Goal: Task Accomplishment & Management: Complete application form

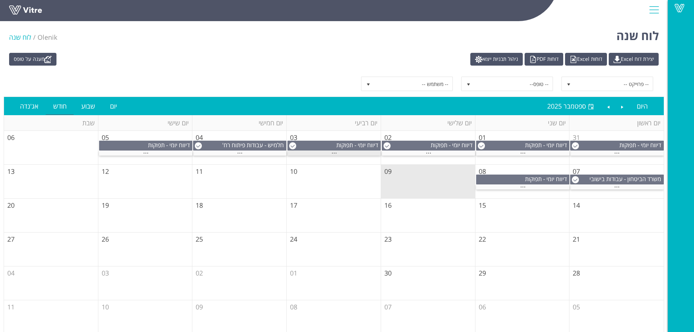
click at [341, 151] on div "..." at bounding box center [334, 153] width 93 height 5
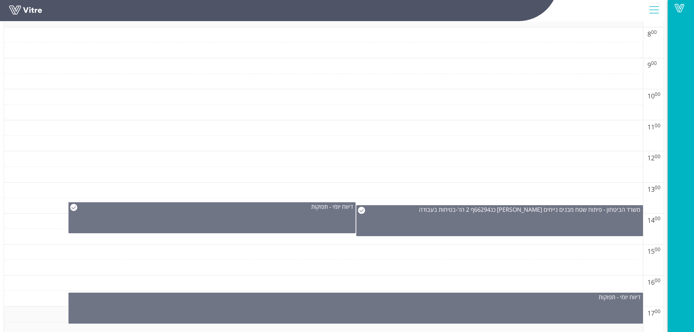
scroll to position [365, 0]
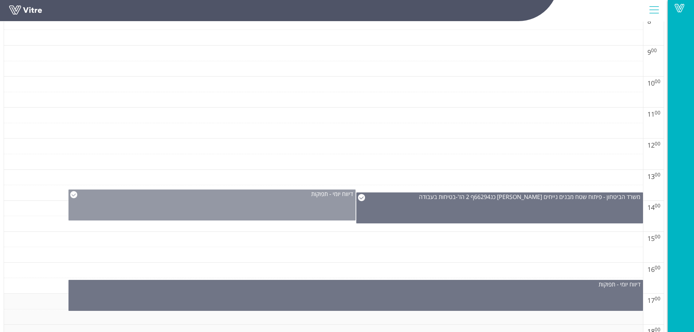
click at [294, 209] on div "דיווח יומי - תפוקות" at bounding box center [212, 205] width 287 height 31
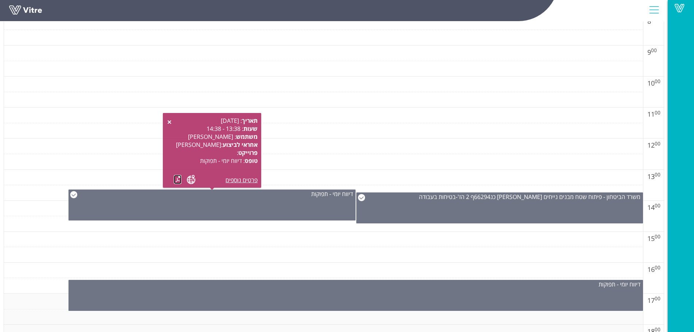
click at [178, 181] on link at bounding box center [178, 179] width 8 height 9
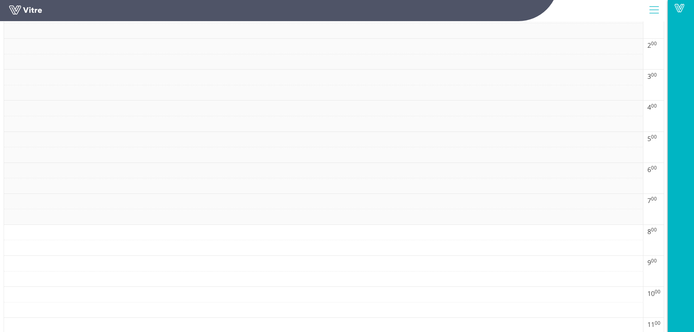
scroll to position [0, 0]
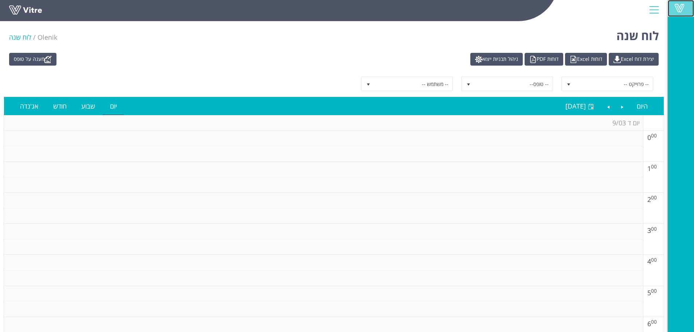
click at [681, 10] on span at bounding box center [680, 8] width 18 height 9
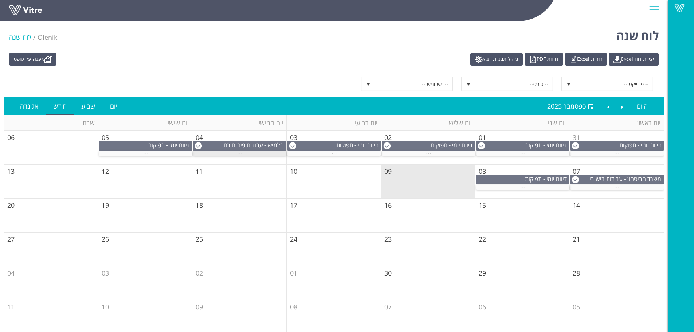
click at [258, 153] on div "..." at bounding box center [239, 153] width 93 height 5
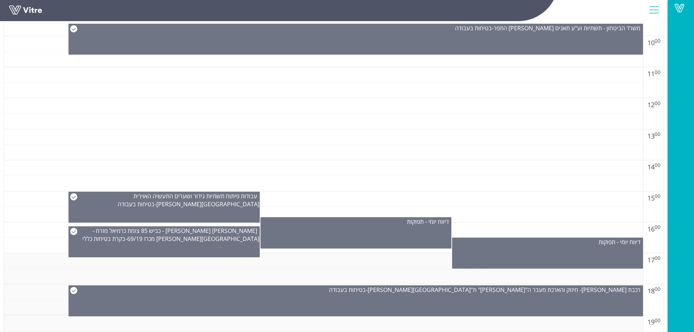
scroll to position [437, 0]
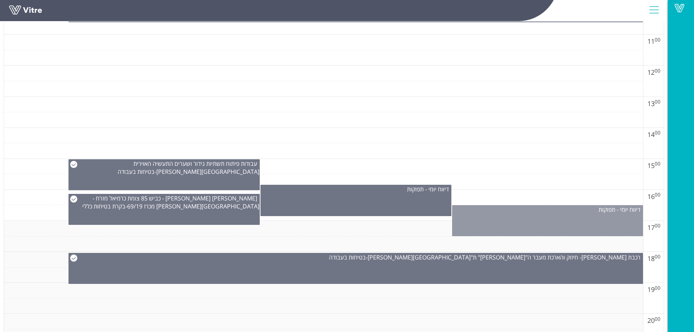
click at [481, 219] on div "דיווח יומי - תפוקות" at bounding box center [547, 220] width 191 height 31
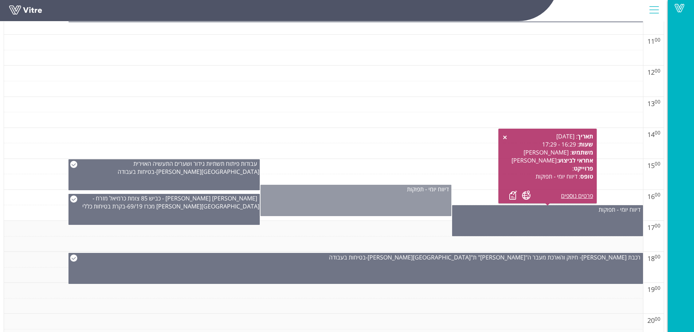
click at [412, 199] on div "דיווח יומי - תפוקות" at bounding box center [356, 200] width 191 height 31
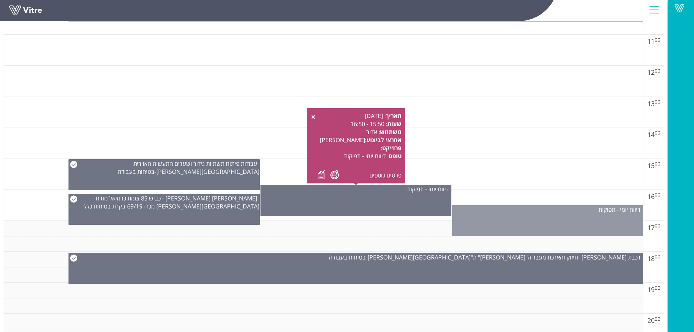
click at [473, 210] on div "דיווח יומי - תפוקות" at bounding box center [548, 210] width 190 height 8
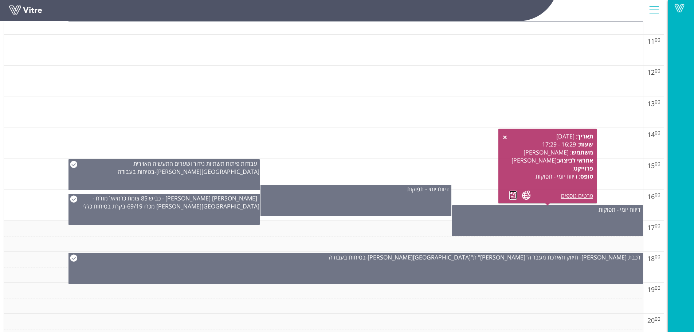
click at [513, 195] on link at bounding box center [514, 195] width 8 height 9
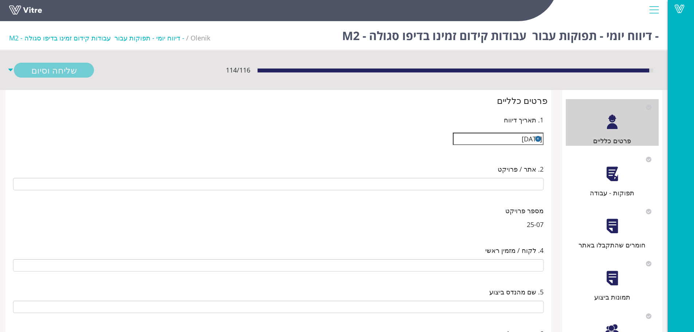
type input "[PERSON_NAME]"
type input "25-07 עבודות קידום זמינו בדיפו סגולה - M2"
click at [607, 188] on div "תפוקות - עבודה" at bounding box center [612, 193] width 93 height 10
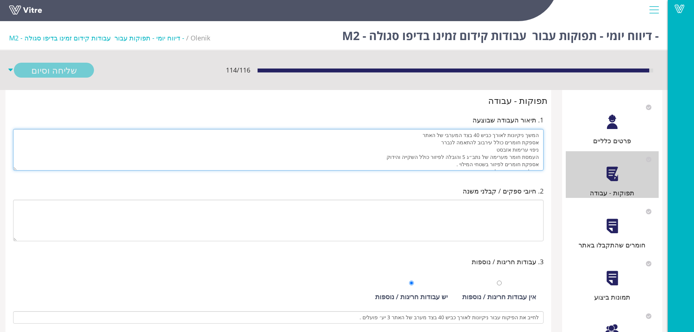
click at [485, 157] on textarea "המשך ניקיונות לאורך כביש 40 בצד המערבי של האתר אספקת חומרים כולל עירבוב להתאמה …" at bounding box center [278, 150] width 531 height 42
click at [442, 158] on textarea "המשך ניקיונות לאורך כביש 40 בצד המערבי של האתר אספקת חומרים כולל עירבוב להתאמה …" at bounding box center [278, 150] width 531 height 42
click at [521, 150] on textarea "המשך ניקיונות לאורך כביש 40 בצד המערבי של האתר אספקת חומרים כולל עירבוב להתאמה …" at bounding box center [278, 150] width 531 height 42
click at [385, 148] on textarea "המשך ניקיונות לאורך כביש 40 בצד המערבי של האתר אספקת חומרים כולל עירבוב להתאמה …" at bounding box center [278, 150] width 531 height 42
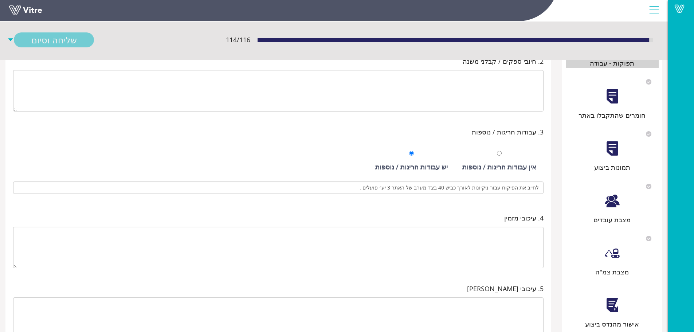
scroll to position [166, 0]
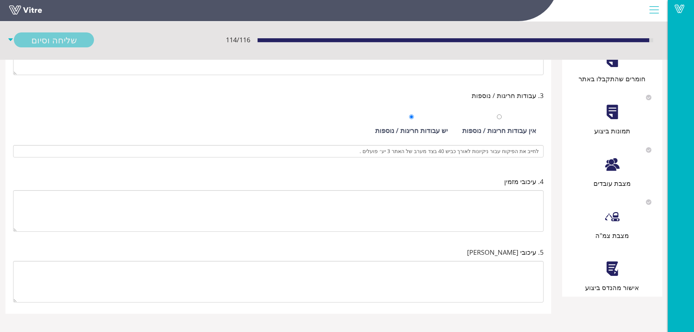
click at [608, 274] on div at bounding box center [612, 269] width 16 height 16
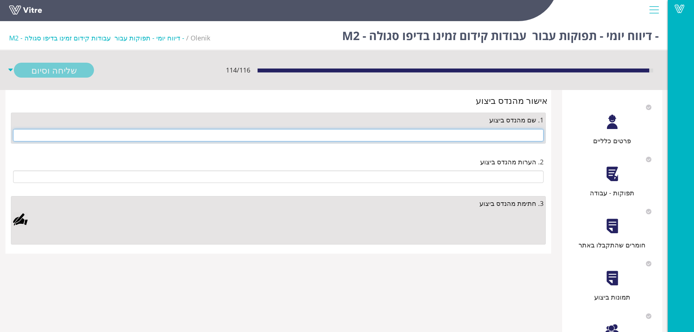
click at [489, 139] on input "text" at bounding box center [278, 135] width 531 height 12
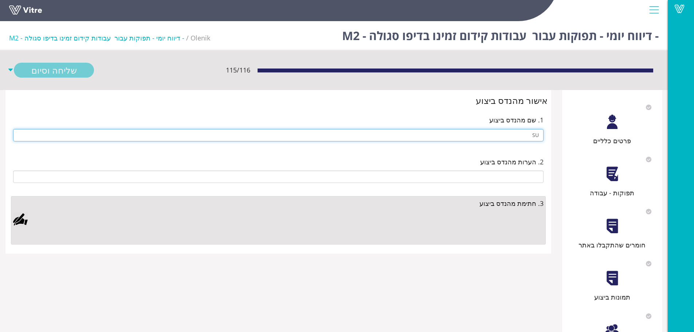
type input "S"
type input "s"
type input "[PERSON_NAME]"
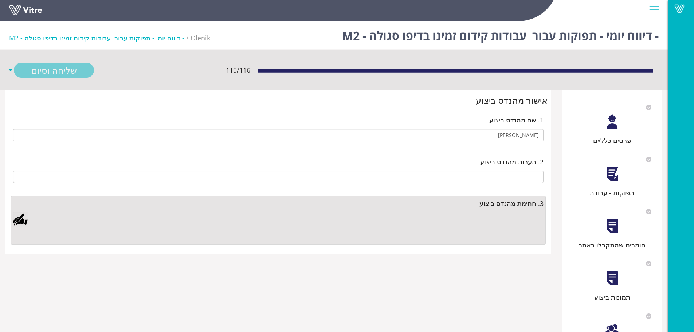
click at [25, 222] on div at bounding box center [20, 219] width 15 height 15
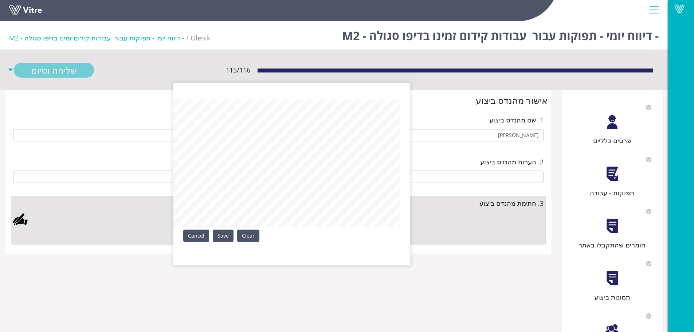
click at [274, 239] on div "Clear Save Cancel" at bounding box center [292, 174] width 237 height 182
click at [223, 236] on link "Save" at bounding box center [223, 236] width 21 height 12
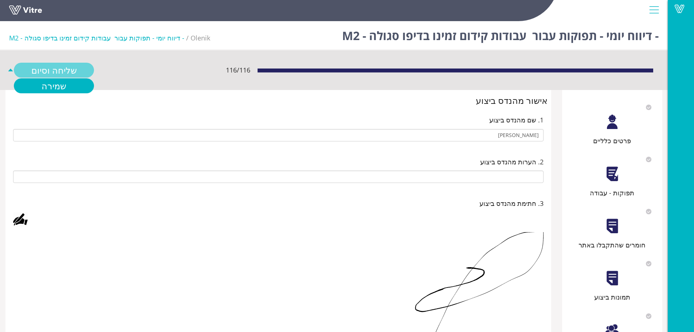
click at [70, 71] on link "שליחה וסיום" at bounding box center [54, 70] width 80 height 15
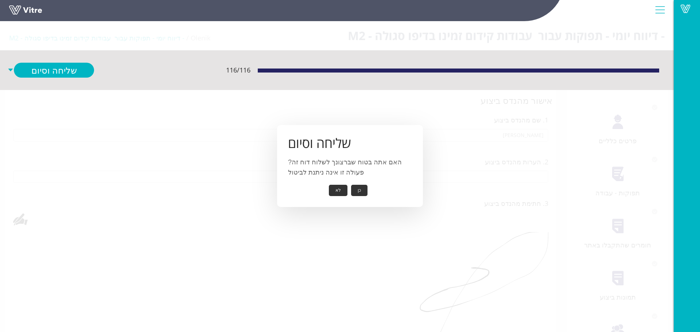
click at [352, 189] on button "כן" at bounding box center [359, 190] width 16 height 11
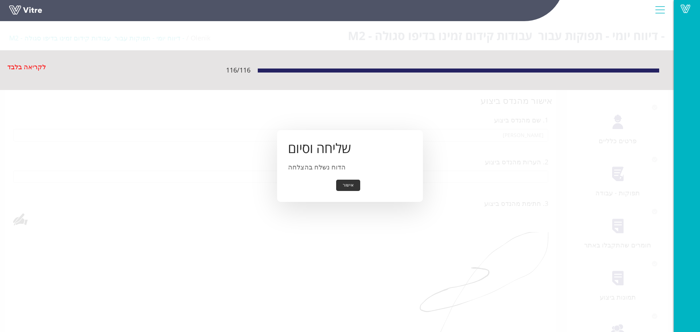
click at [357, 190] on button "אישור" at bounding box center [348, 185] width 24 height 11
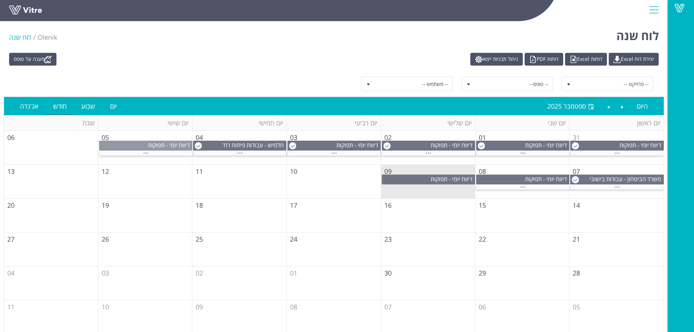
click at [119, 145] on div "דיווח יומי - תפוקות" at bounding box center [146, 145] width 93 height 8
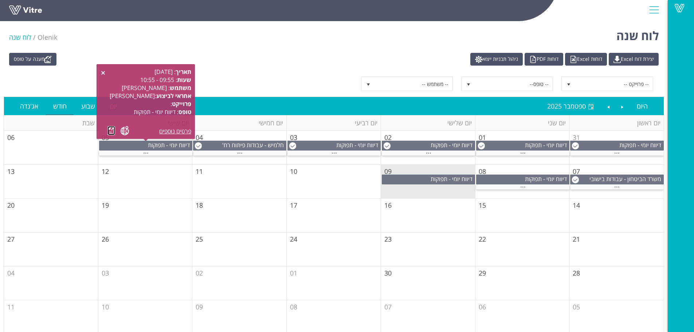
click at [111, 131] on link at bounding box center [112, 130] width 8 height 9
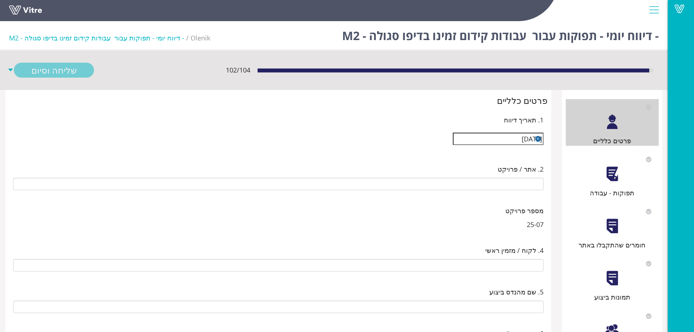
type input "[PERSON_NAME]"
type input "25-07 עבודות קידום זמינו בדיפו סגולה - M2"
click at [610, 183] on div "תפוקות - עבודה" at bounding box center [612, 174] width 93 height 47
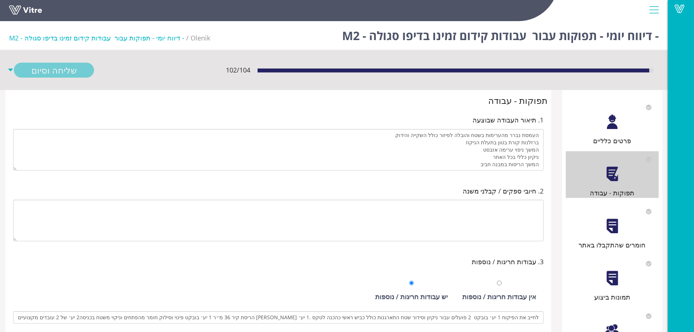
click at [593, 124] on div "פרטים כלליים" at bounding box center [612, 122] width 93 height 47
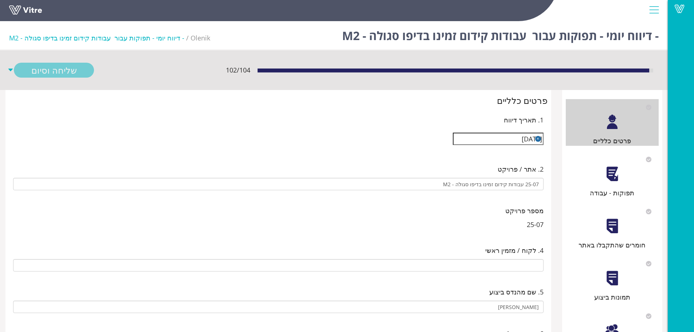
click at [605, 178] on div at bounding box center [612, 174] width 16 height 16
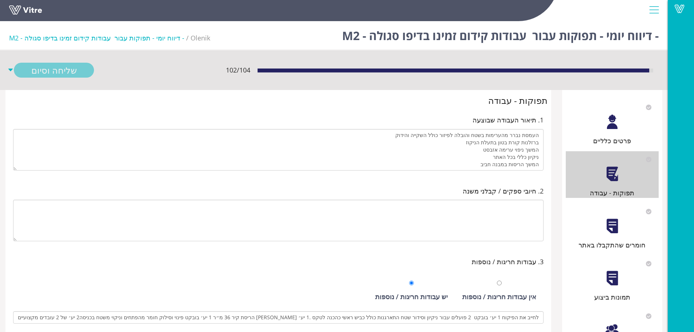
type input "לחייב את הפיקוח 1 יע׳ בובקט 2 פועלים עבור ניקיון וסידור שטח התארגנות כולל כביש …"
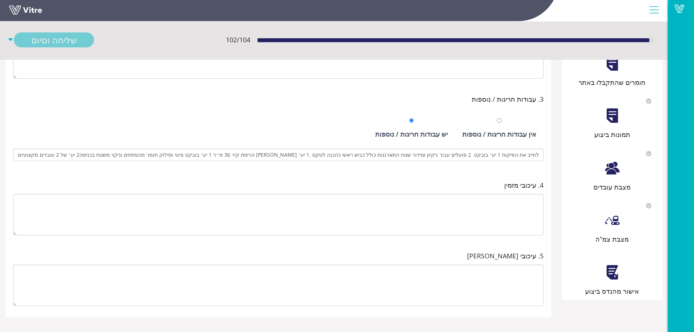
scroll to position [166, 0]
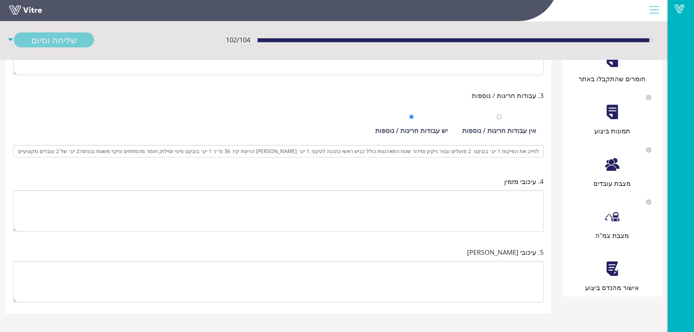
click at [611, 279] on div "אישור מהנדס ביצוע" at bounding box center [612, 269] width 93 height 47
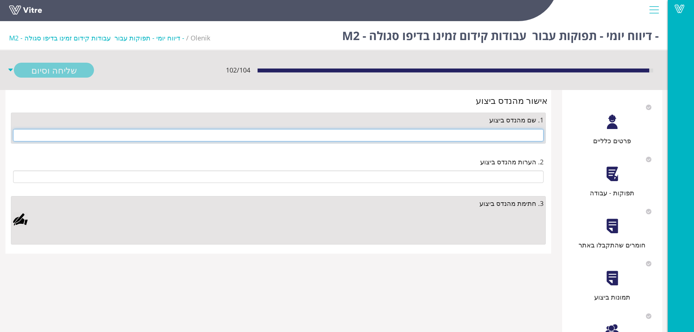
click at [500, 137] on input "text" at bounding box center [278, 135] width 531 height 12
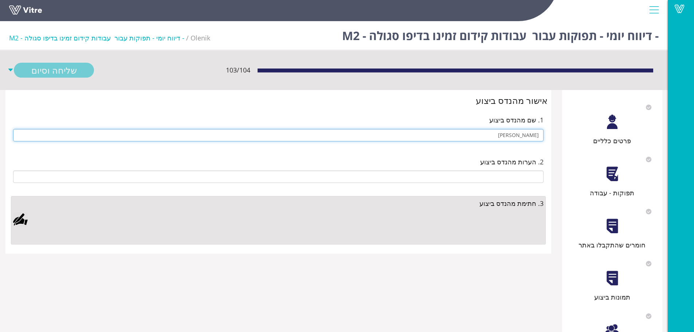
type input "[PERSON_NAME]"
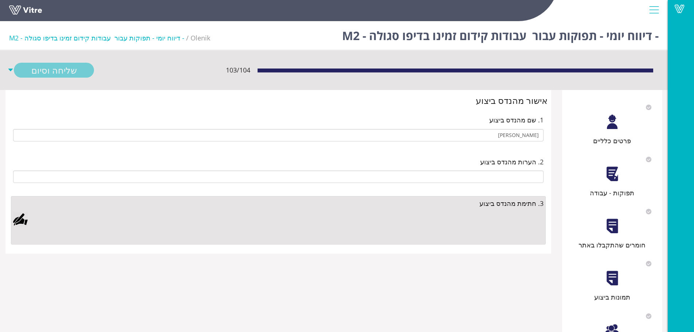
click at [28, 219] on div at bounding box center [20, 219] width 15 height 15
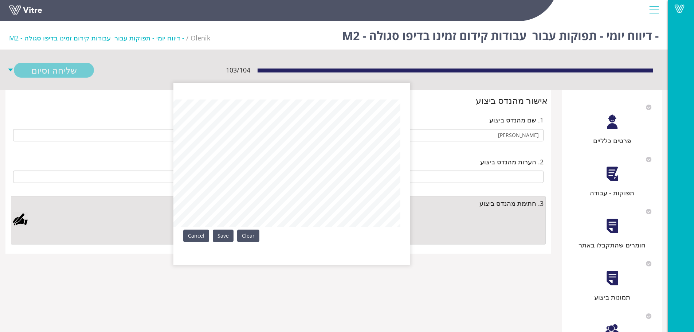
click at [248, 228] on div "Clear Save Cancel" at bounding box center [292, 174] width 237 height 182
click at [218, 237] on link "Save" at bounding box center [223, 236] width 21 height 12
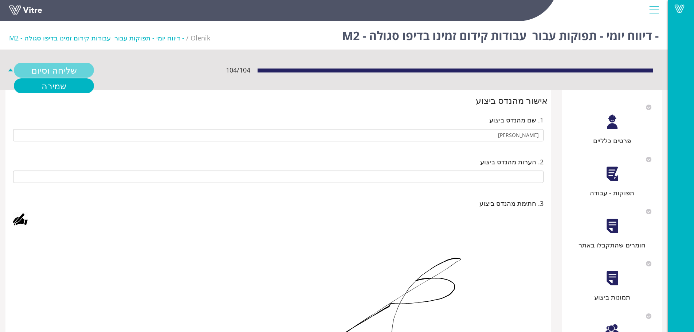
click at [86, 74] on link "שליחה וסיום" at bounding box center [54, 70] width 80 height 15
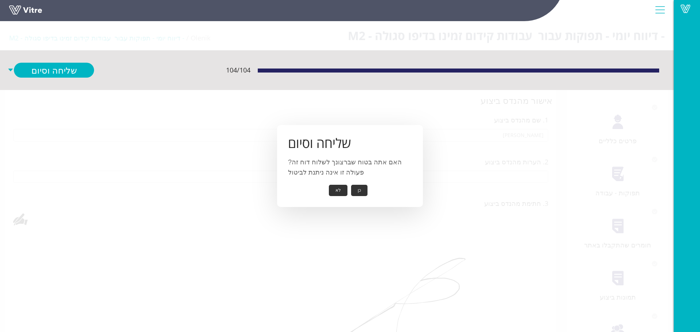
click at [359, 183] on div "שליחה וסיום האם אתה בטוח שברצונך לשלוח דוח זה? פעולה זו אינה ניתנת לביטול כן לא" at bounding box center [350, 166] width 146 height 82
click at [359, 188] on button "כן" at bounding box center [359, 190] width 16 height 11
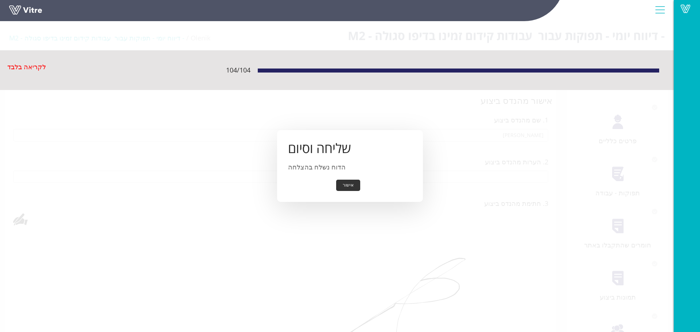
click at [339, 180] on button "אישור" at bounding box center [348, 185] width 24 height 11
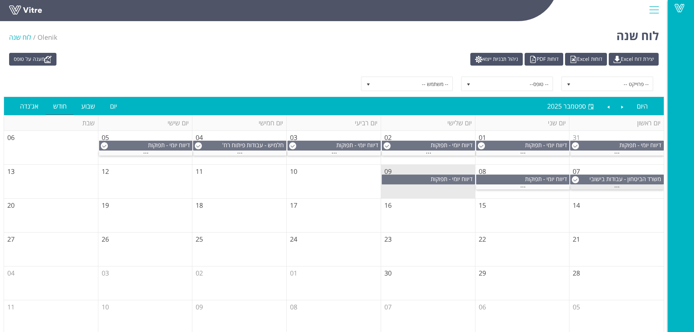
click at [587, 187] on div "..." at bounding box center [617, 187] width 94 height 5
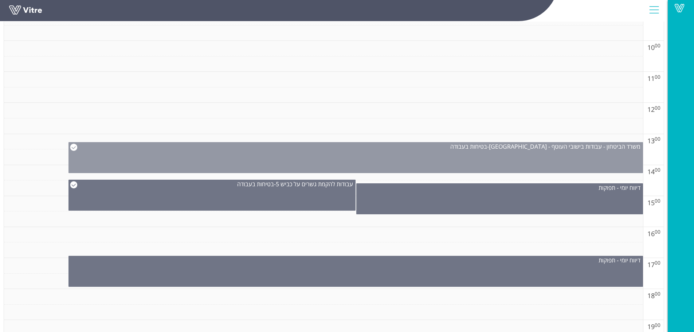
scroll to position [401, 0]
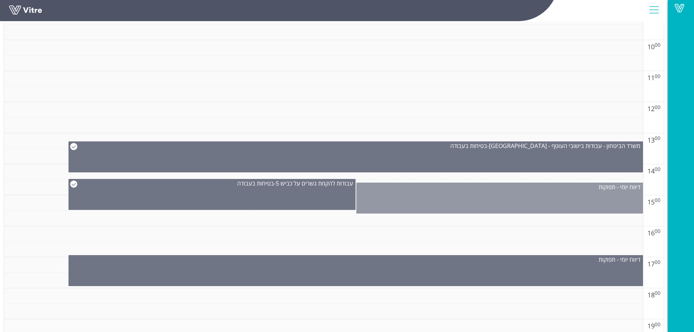
click at [476, 190] on div "דיווח יומי - תפוקות" at bounding box center [500, 187] width 286 height 8
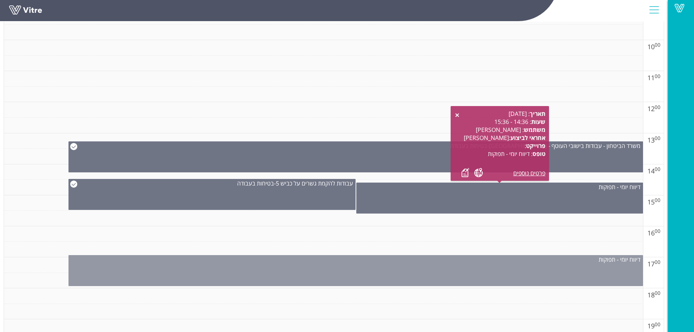
click at [387, 270] on div "דיווח יומי - תפוקות" at bounding box center [356, 270] width 575 height 31
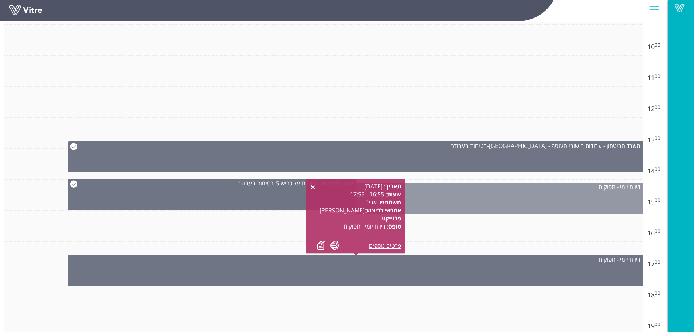
click at [444, 198] on div "דיווח יומי - תפוקות" at bounding box center [500, 198] width 287 height 31
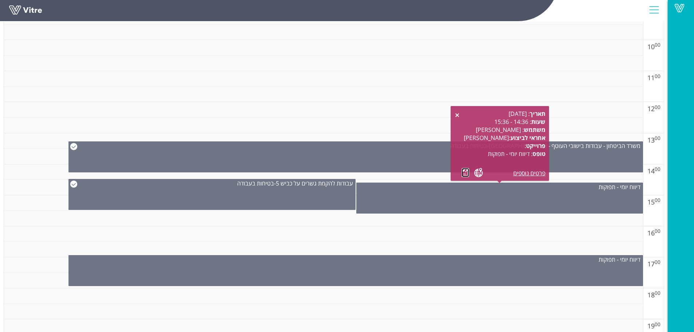
click at [463, 171] on link at bounding box center [466, 172] width 8 height 9
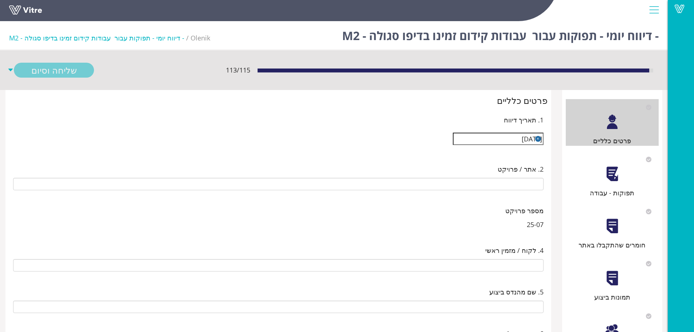
type input "[PERSON_NAME]"
type input "25-07 עבודות קידום זמינו בדיפו סגולה - M2"
click at [609, 179] on div at bounding box center [612, 174] width 16 height 16
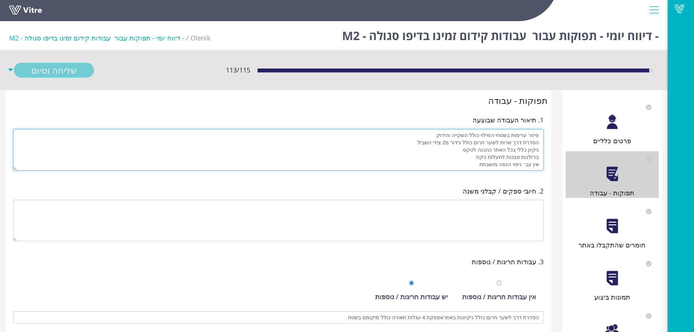
click at [455, 145] on textarea "פיזור ערימות בשטחי המילוי כולל השקייה והידוק הסדרת דרך שרות לשער חרום כולל גידו…" at bounding box center [278, 150] width 531 height 42
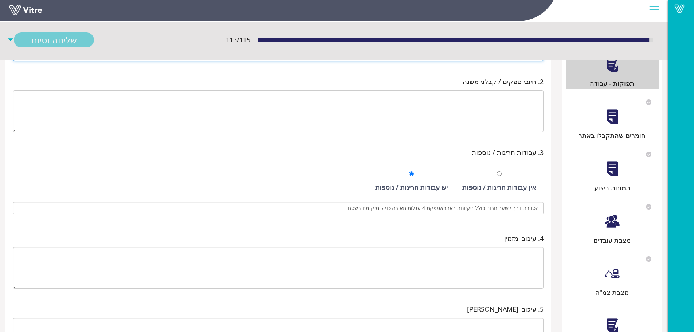
scroll to position [166, 0]
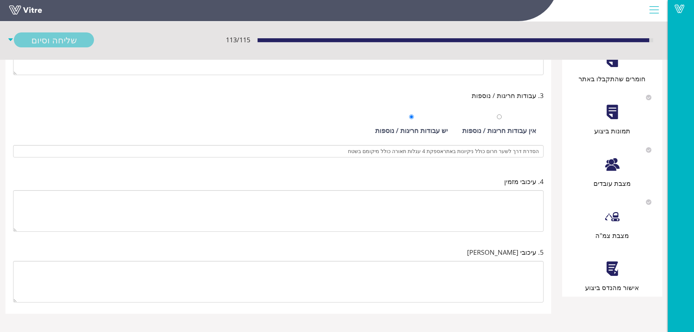
click at [620, 276] on div at bounding box center [612, 269] width 16 height 16
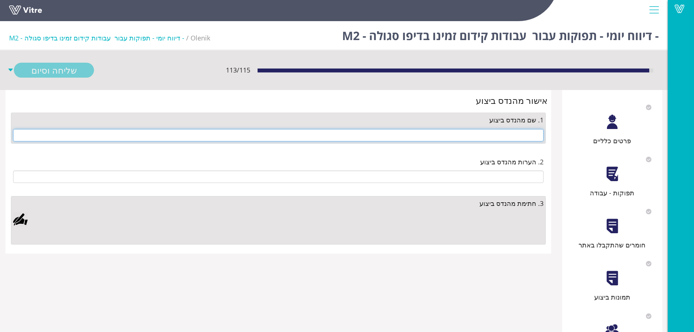
click at [517, 137] on input "text" at bounding box center [278, 135] width 531 height 12
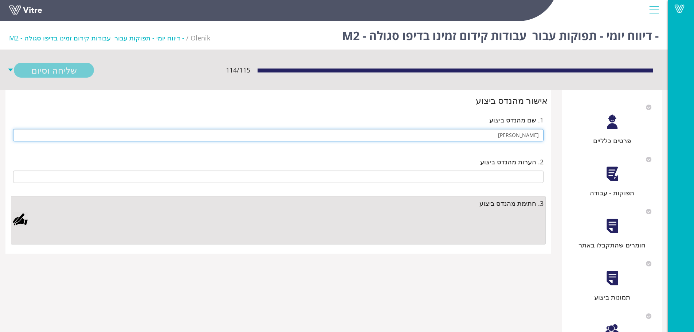
type input "[PERSON_NAME]"
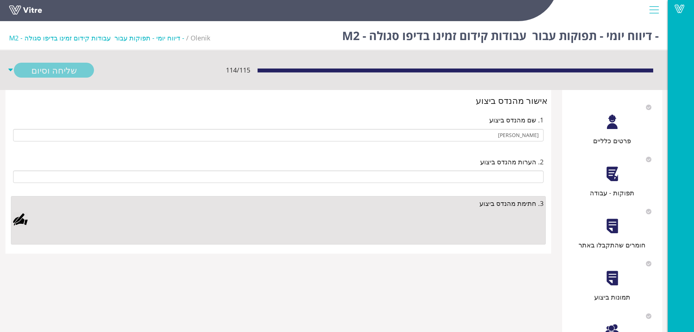
click at [14, 223] on div at bounding box center [20, 219] width 15 height 15
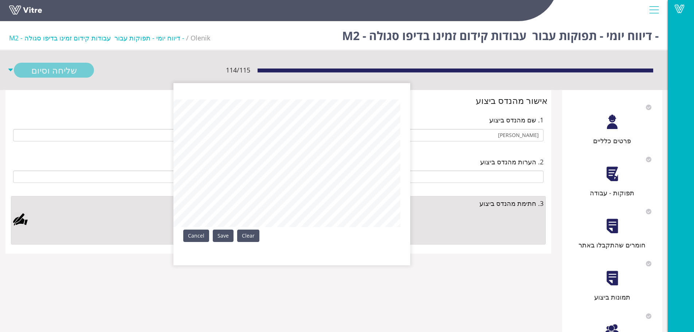
click at [34, 222] on aside "Clear Save Cancel" at bounding box center [347, 166] width 694 height 332
drag, startPoint x: 226, startPoint y: 235, endPoint x: 229, endPoint y: 230, distance: 6.1
click at [226, 234] on link "Save" at bounding box center [223, 236] width 21 height 12
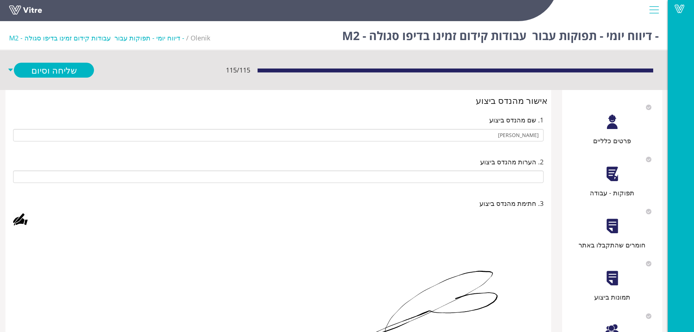
click at [616, 132] on div "פרטים כלליים" at bounding box center [612, 122] width 93 height 47
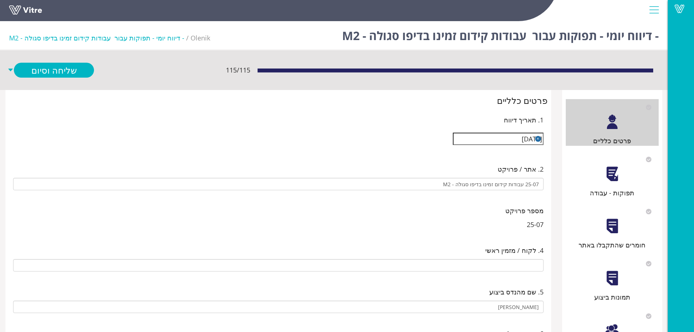
click at [624, 194] on div "תפוקות - עבודה" at bounding box center [612, 193] width 93 height 10
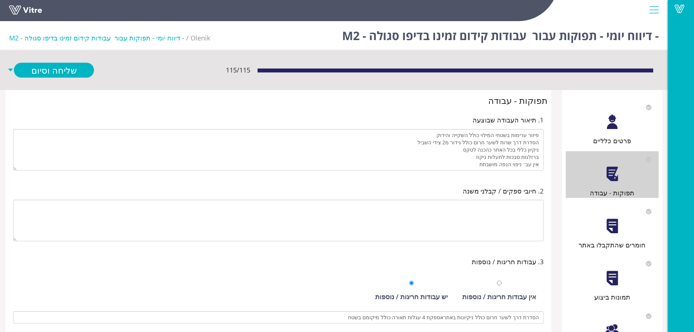
scroll to position [7, 0]
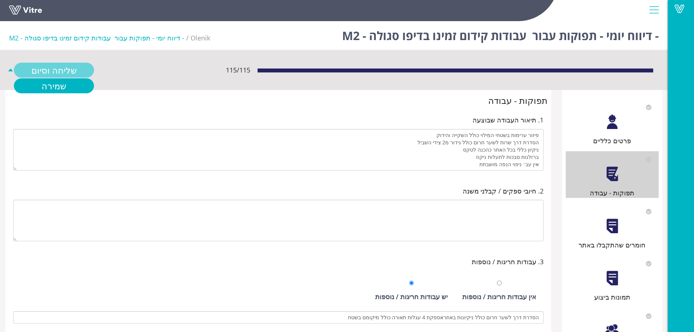
click at [80, 72] on link "שליחה וסיום" at bounding box center [54, 70] width 80 height 15
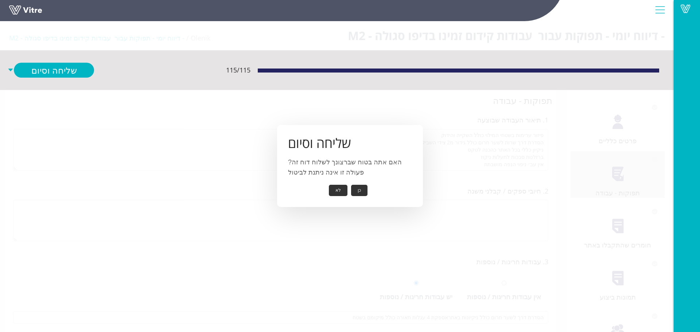
click at [359, 188] on button "כן" at bounding box center [359, 190] width 16 height 11
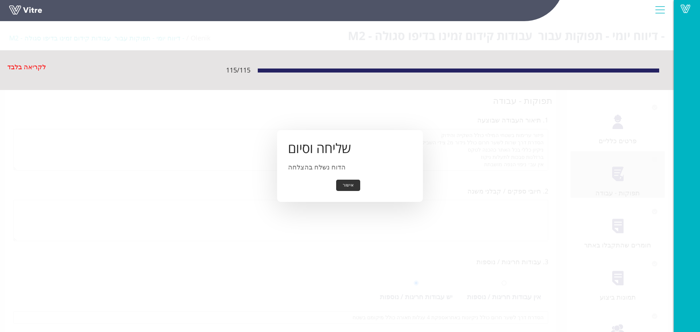
click at [348, 184] on button "אישור" at bounding box center [348, 185] width 24 height 11
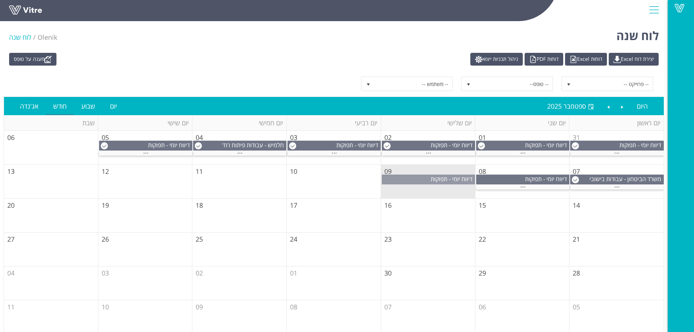
click at [448, 179] on span "דיווח יומי - תפוקות" at bounding box center [452, 179] width 42 height 8
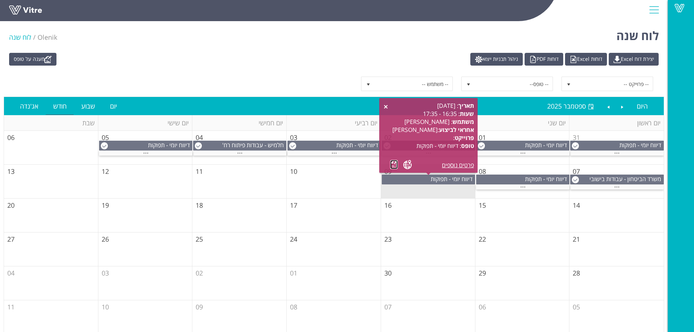
click at [394, 167] on link at bounding box center [394, 164] width 8 height 9
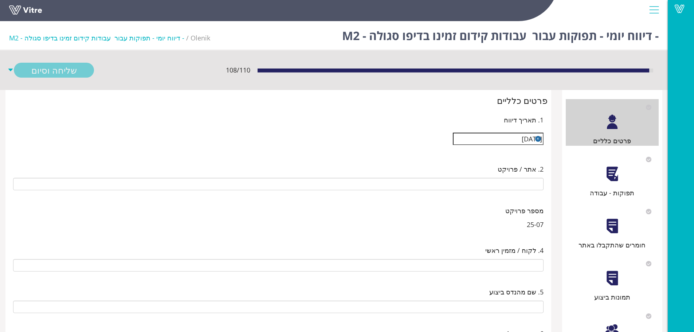
type input "[PERSON_NAME]"
type input "25-07 עבודות קידום זמינו בדיפו סגולה - M2"
click at [612, 180] on div at bounding box center [612, 174] width 16 height 16
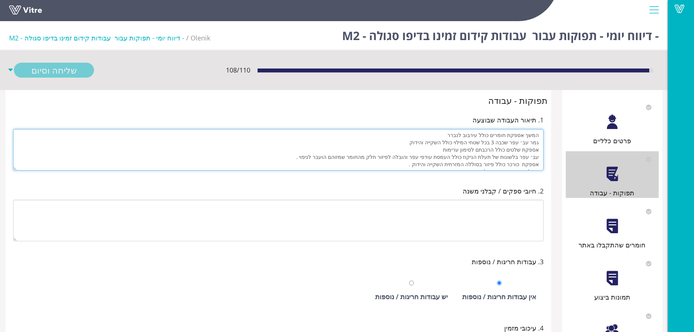
click at [437, 156] on textarea "המשך אספקת חומרים כולל עירבוב לנברר גמר עב׳ עפר שכבה 3 בכל שטחי המילוי כולל השק…" at bounding box center [278, 150] width 531 height 42
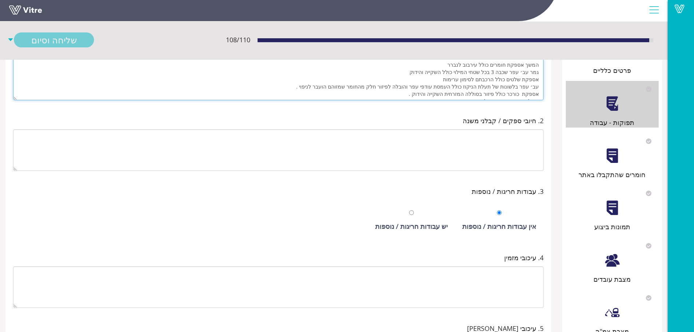
scroll to position [149, 0]
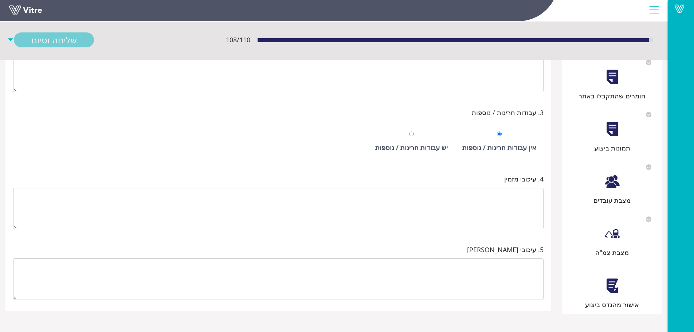
click at [627, 286] on div "אישור מהנדס ביצוע" at bounding box center [612, 286] width 93 height 47
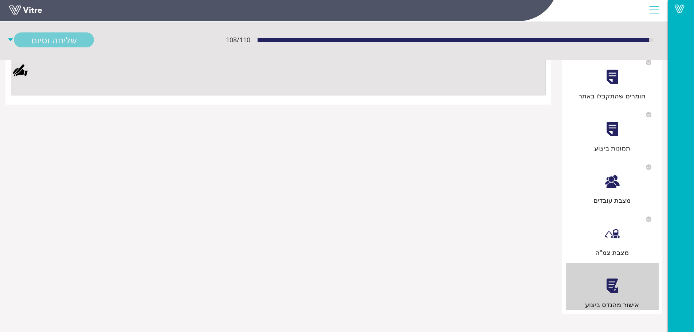
scroll to position [0, 0]
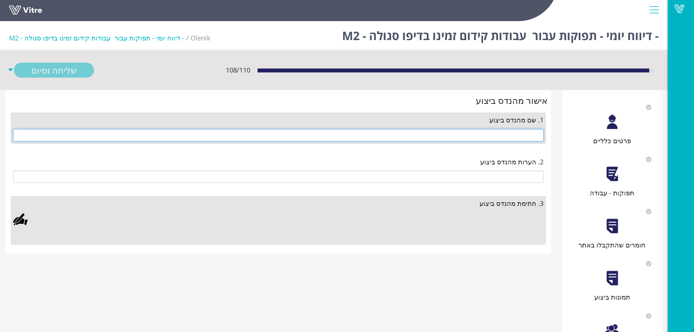
click at [515, 137] on input "text" at bounding box center [278, 135] width 531 height 12
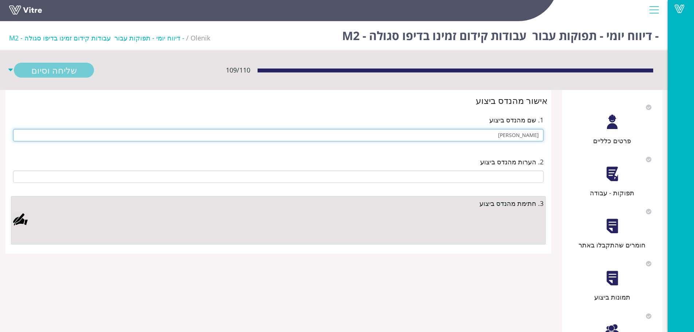
type input "[PERSON_NAME]"
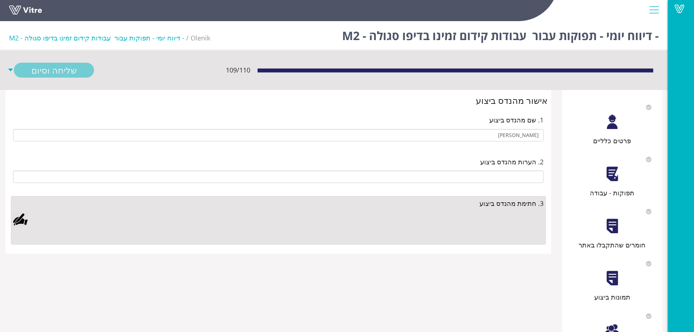
drag, startPoint x: 17, startPoint y: 226, endPoint x: 86, endPoint y: 193, distance: 75.8
click at [18, 225] on div at bounding box center [20, 219] width 15 height 15
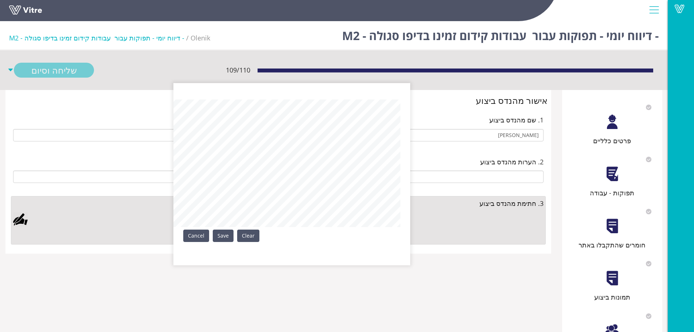
drag, startPoint x: 224, startPoint y: 238, endPoint x: 128, endPoint y: 147, distance: 132.0
click at [223, 238] on link "Save" at bounding box center [223, 236] width 21 height 12
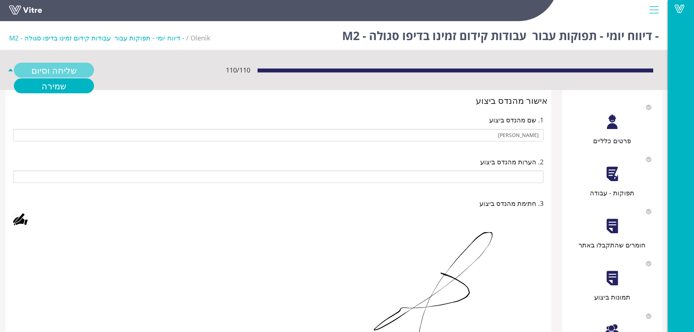
click at [67, 68] on link "שליחה וסיום" at bounding box center [54, 70] width 80 height 15
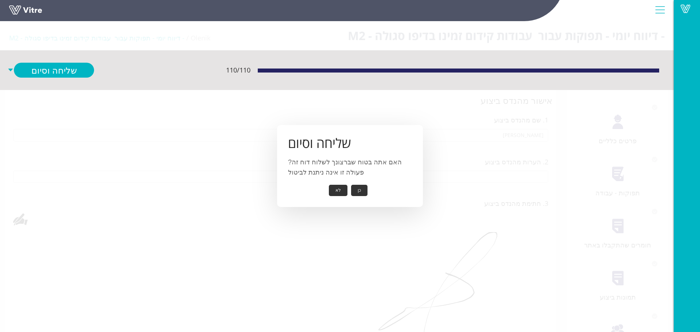
click at [357, 190] on button "כן" at bounding box center [359, 190] width 16 height 11
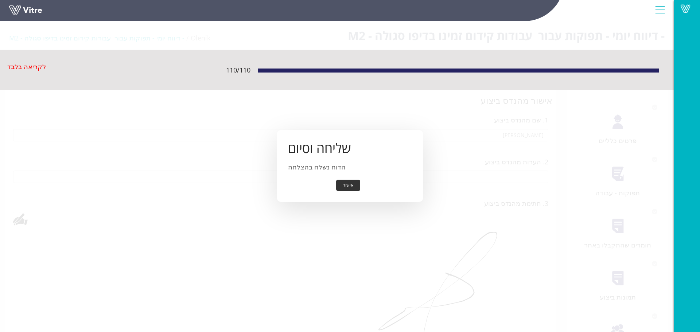
click at [355, 184] on button "אישור" at bounding box center [348, 185] width 24 height 11
